Goal: Information Seeking & Learning: Learn about a topic

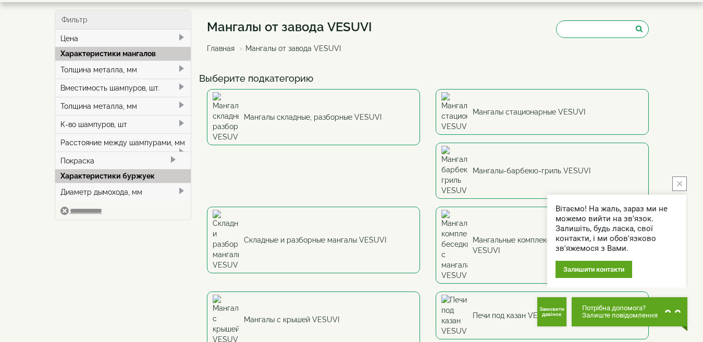
scroll to position [45, 0]
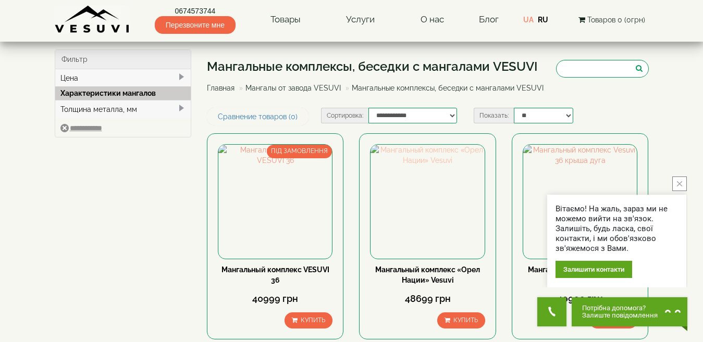
scroll to position [104, 0]
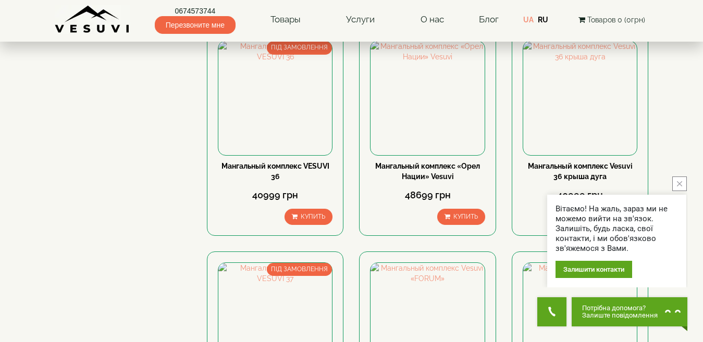
click at [672, 185] on div "Вітаємо! На жаль, зараз ми не можемо вийти на зв'язок. Залишіть, будь ласка, св…" at bounding box center [616, 232] width 139 height 111
click at [683, 181] on button "close button" at bounding box center [679, 184] width 15 height 15
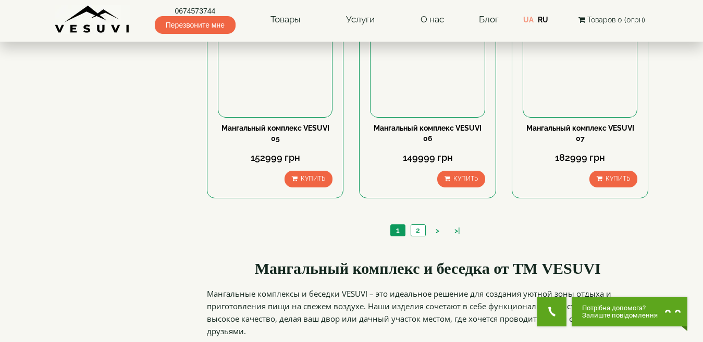
scroll to position [1032, 0]
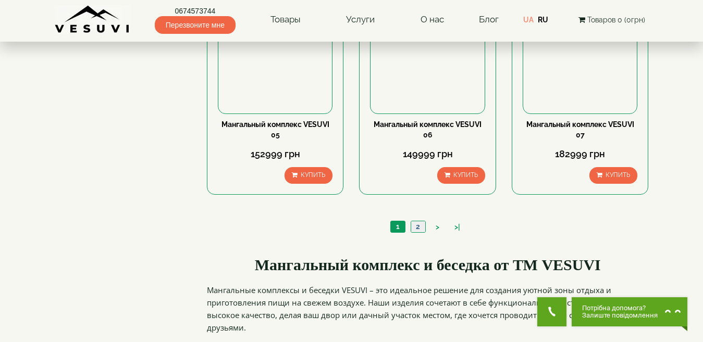
click at [420, 225] on link "2" at bounding box center [418, 226] width 15 height 11
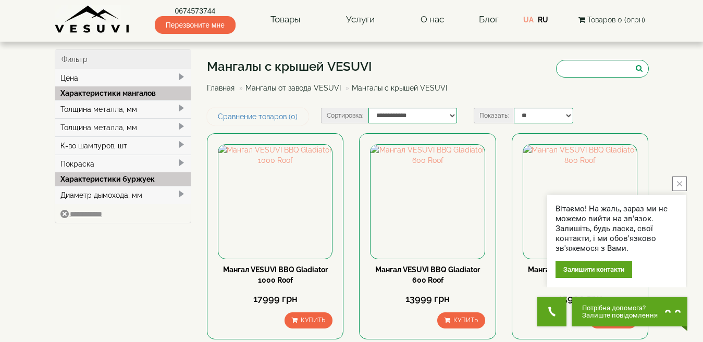
click at [675, 183] on button "close button" at bounding box center [679, 184] width 15 height 15
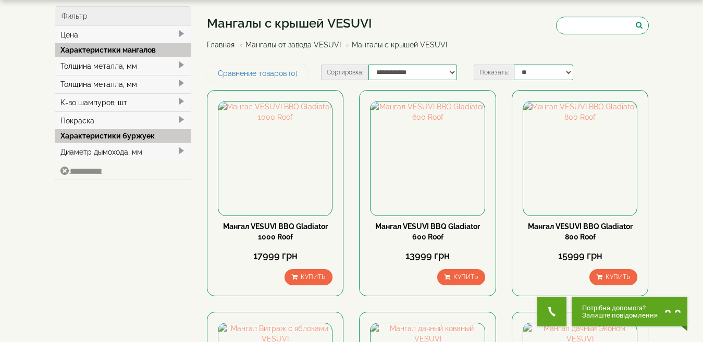
scroll to position [34, 0]
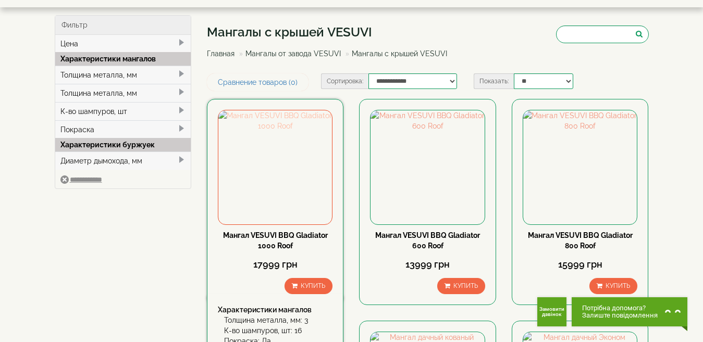
click at [283, 173] on img at bounding box center [275, 167] width 114 height 114
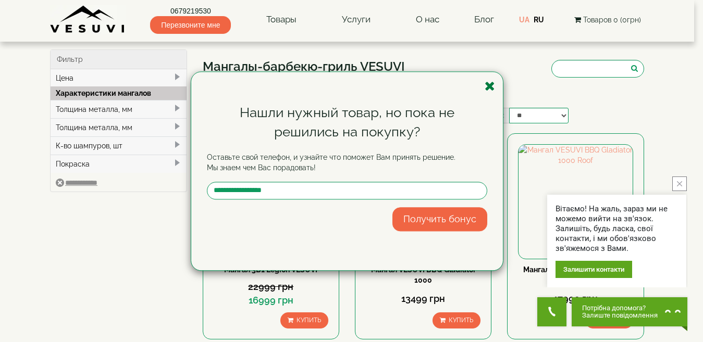
click at [488, 89] on icon "button" at bounding box center [490, 86] width 10 height 13
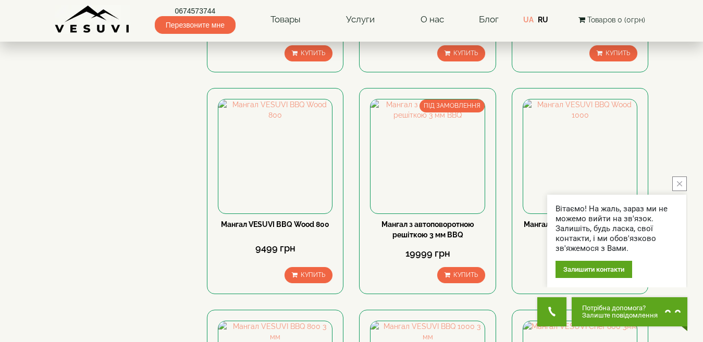
scroll to position [724, 0]
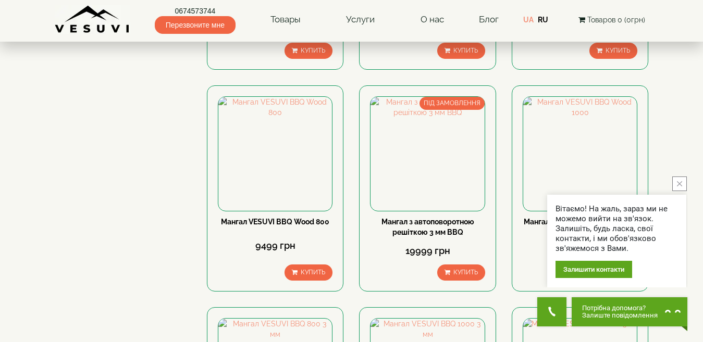
click at [680, 184] on icon "close button" at bounding box center [679, 183] width 5 height 5
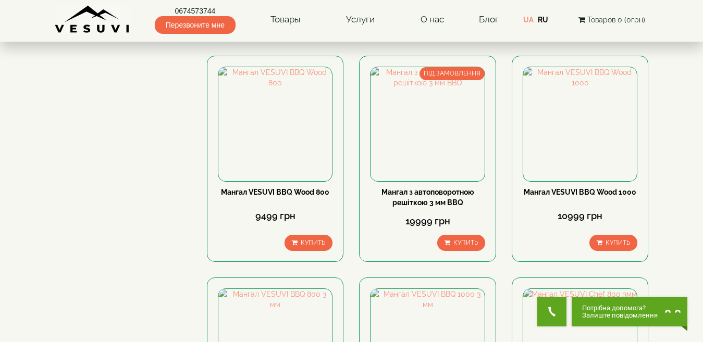
scroll to position [748, 0]
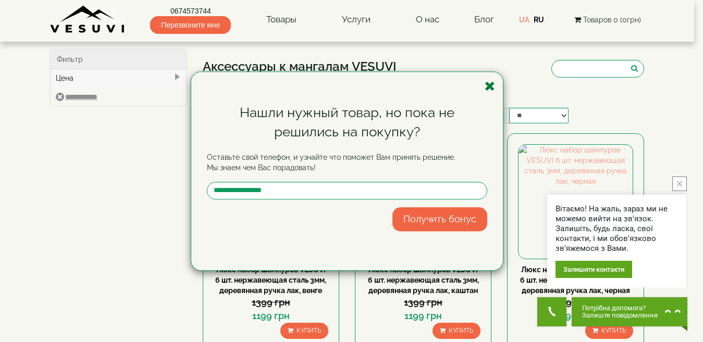
click at [487, 88] on icon "button" at bounding box center [490, 86] width 10 height 13
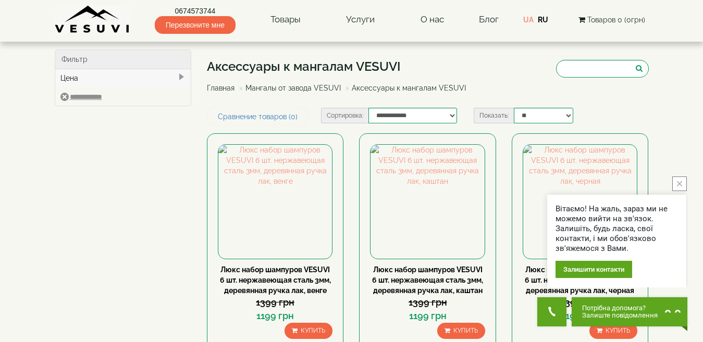
click at [683, 184] on button "close button" at bounding box center [679, 184] width 15 height 15
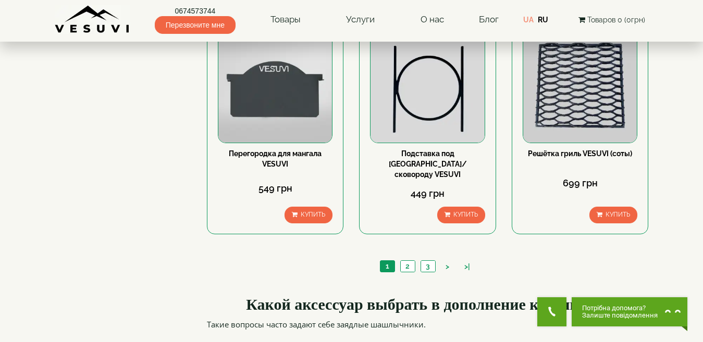
scroll to position [1059, 0]
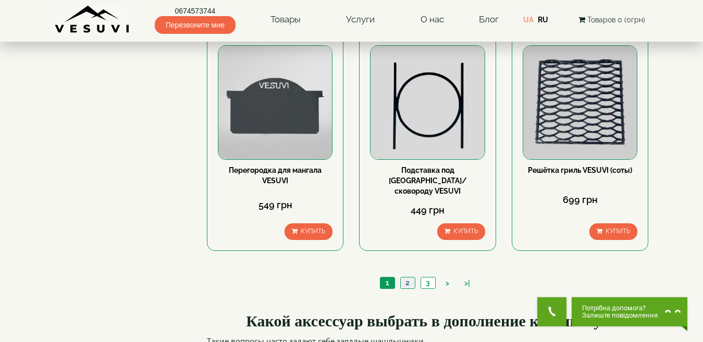
click at [406, 278] on link "2" at bounding box center [407, 283] width 15 height 11
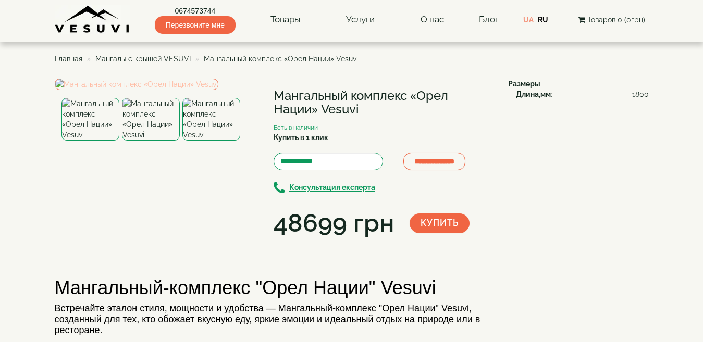
click at [132, 90] on img at bounding box center [137, 84] width 164 height 11
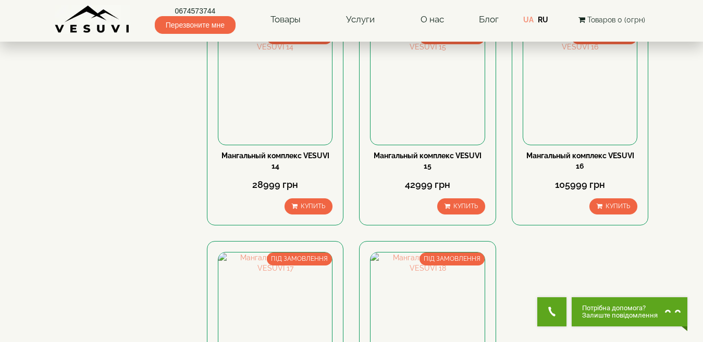
scroll to position [655, 0]
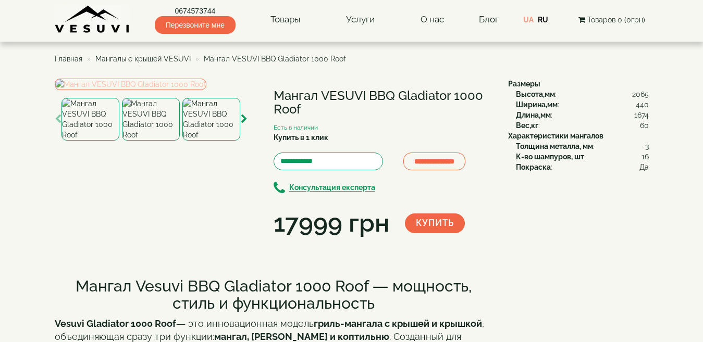
click at [177, 90] on img at bounding box center [131, 84] width 152 height 11
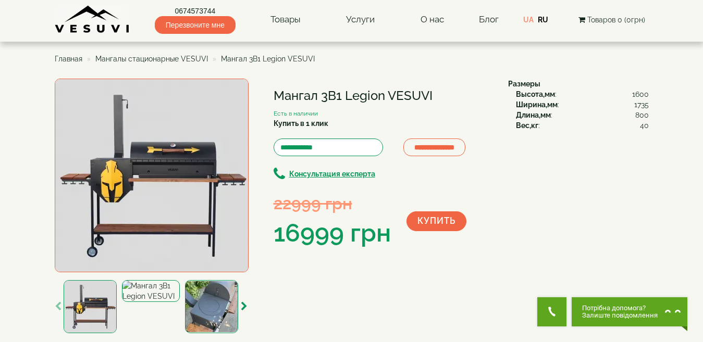
click at [158, 164] on img at bounding box center [152, 176] width 194 height 194
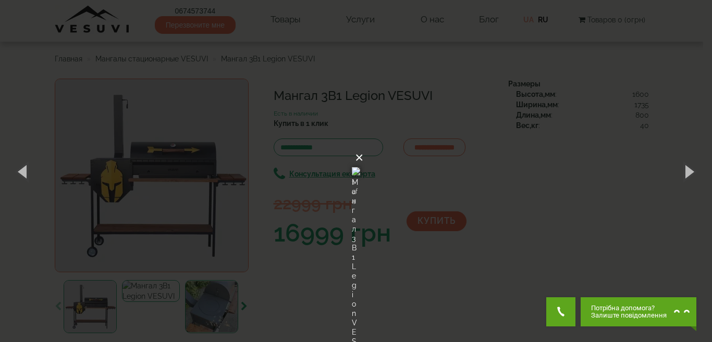
click at [363, 146] on button "×" at bounding box center [359, 157] width 8 height 23
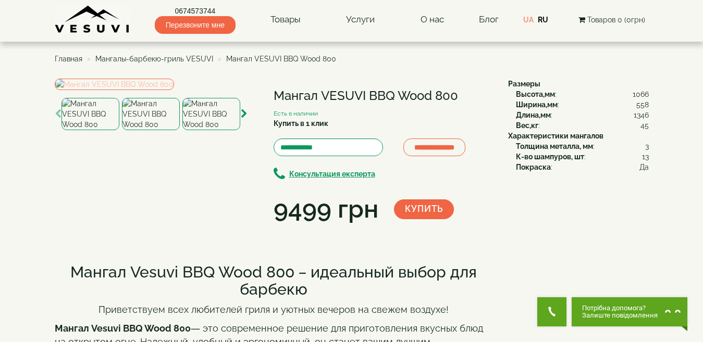
click at [174, 90] on img at bounding box center [114, 84] width 119 height 11
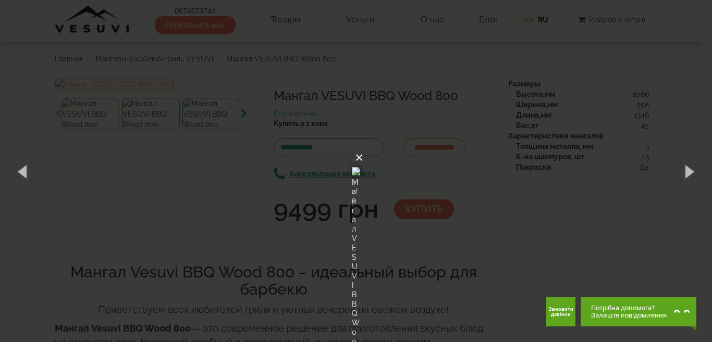
click at [363, 146] on button "×" at bounding box center [359, 157] width 8 height 23
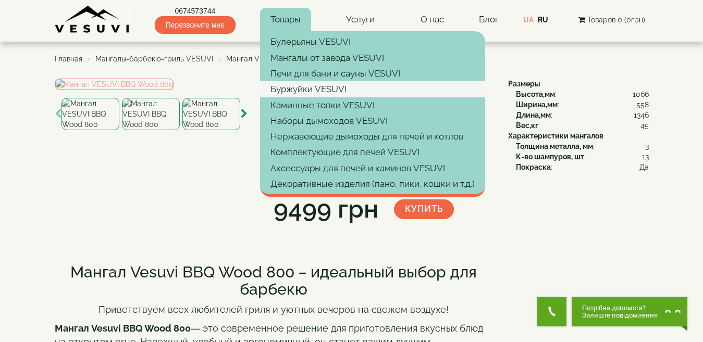
click at [293, 89] on link "Буржуйки VESUVI" at bounding box center [372, 89] width 225 height 16
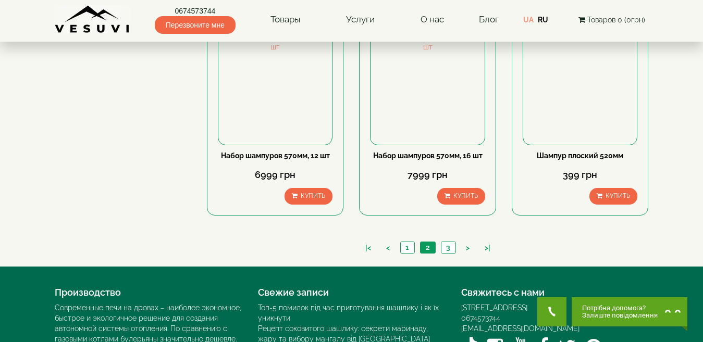
scroll to position [1011, 0]
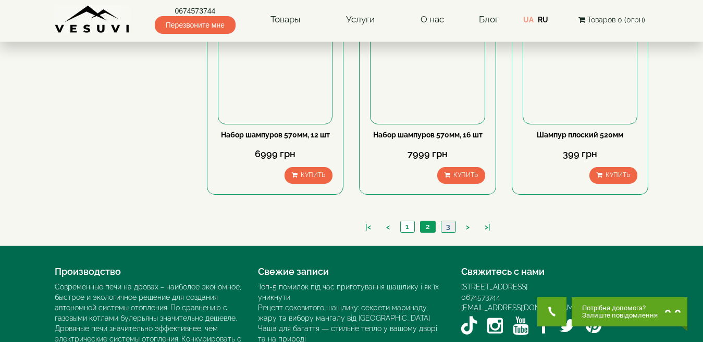
click at [445, 230] on link "3" at bounding box center [448, 226] width 15 height 11
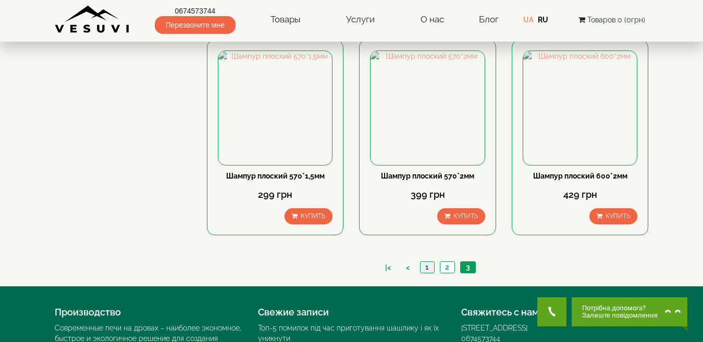
click at [423, 269] on link "1" at bounding box center [427, 267] width 14 height 11
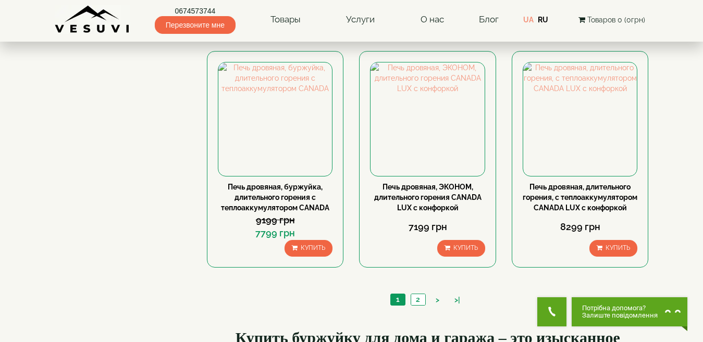
scroll to position [992, 0]
